Goal: Find specific page/section: Find specific page/section

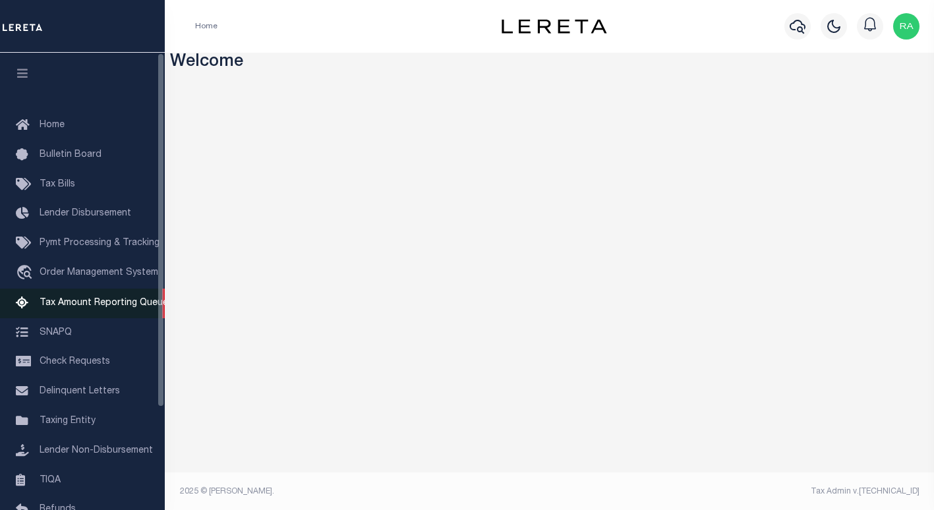
click at [111, 304] on span "Tax Amount Reporting Queue" at bounding box center [104, 303] width 129 height 9
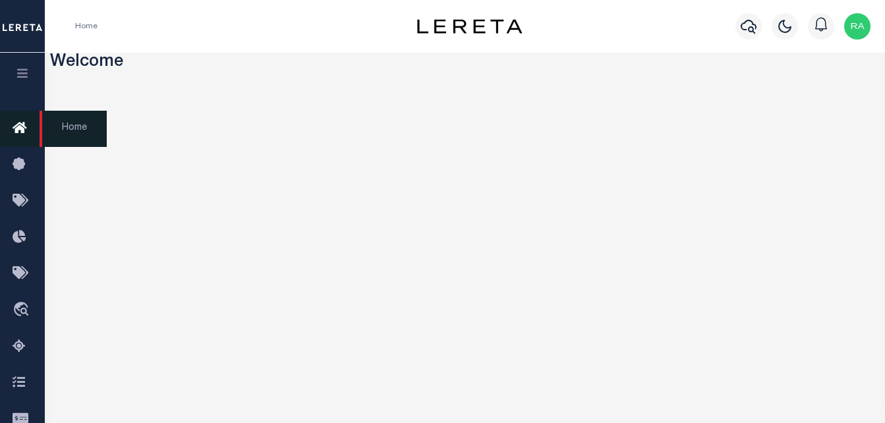
click at [15, 133] on icon at bounding box center [23, 129] width 21 height 16
